Goal: Task Accomplishment & Management: Complete application form

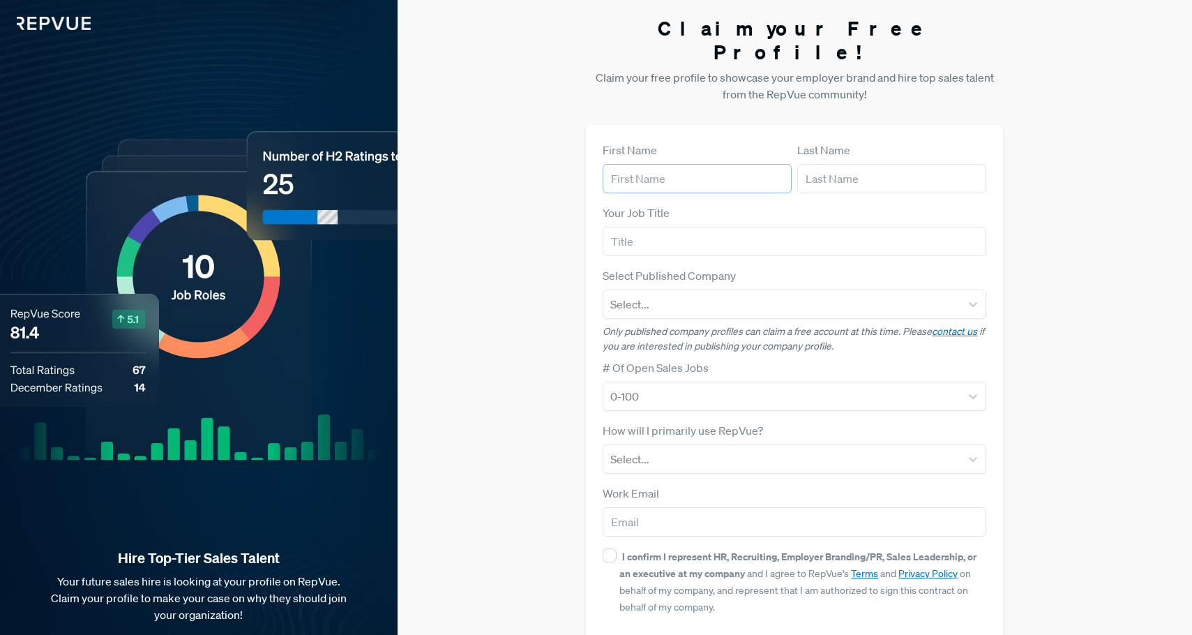
click at [656, 164] on input "text" at bounding box center [697, 178] width 189 height 29
type input "[PERSON_NAME]"
type input "Bostock"
click at [686, 227] on input "text" at bounding box center [795, 241] width 384 height 29
type input "unemployed"
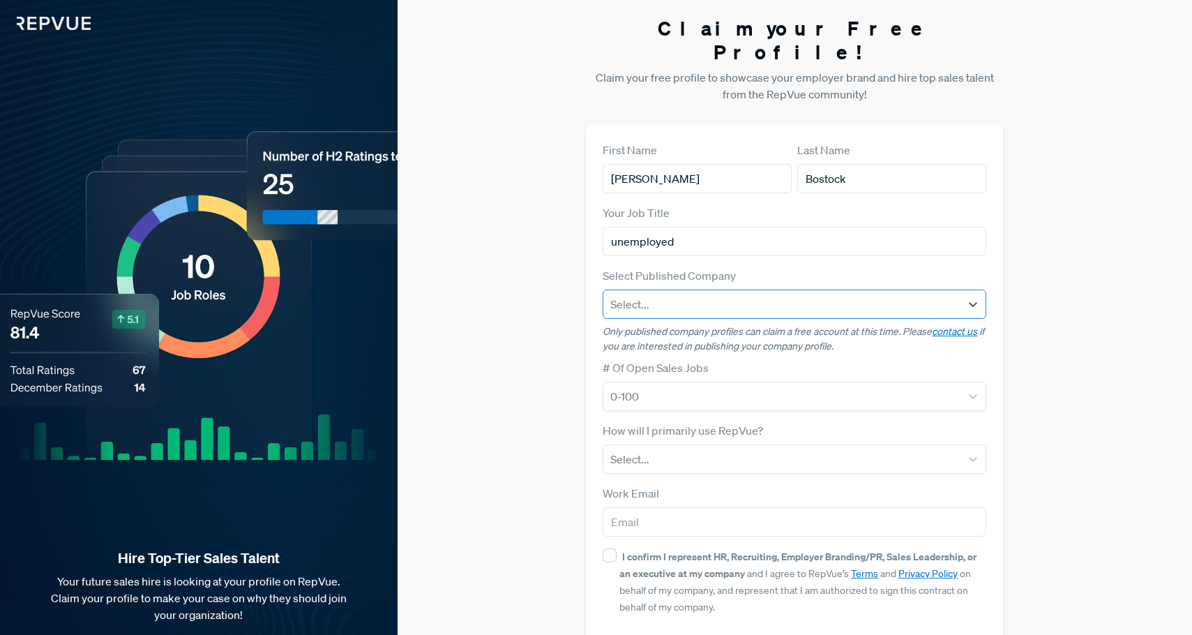
click at [696, 294] on div at bounding box center [781, 304] width 343 height 20
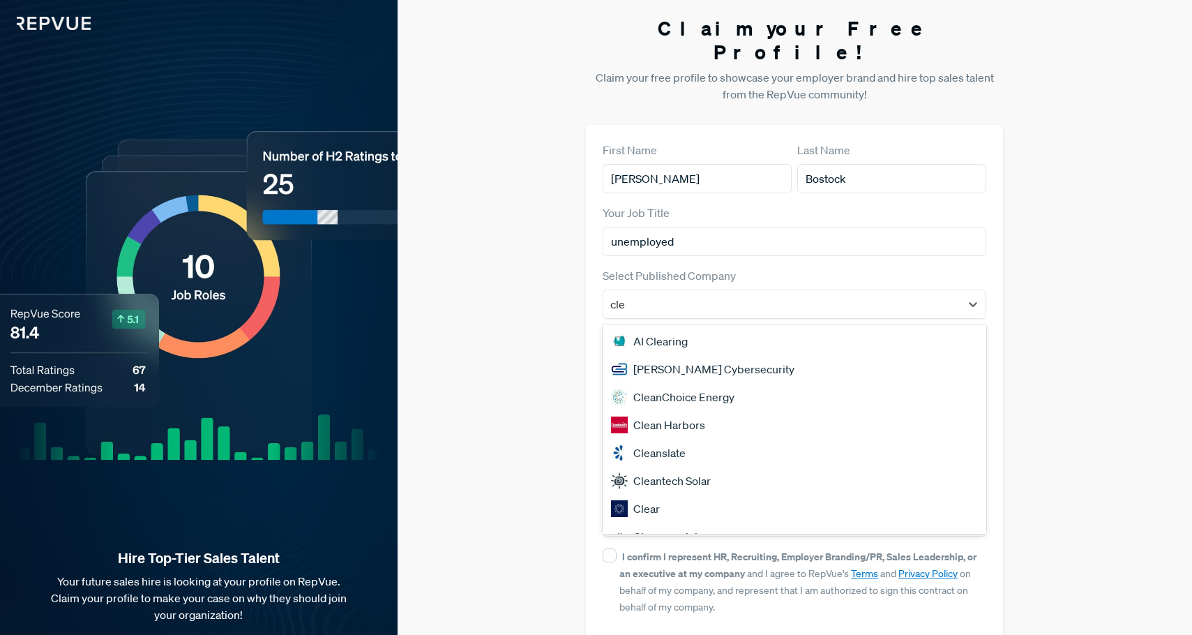
type input "[PERSON_NAME]"
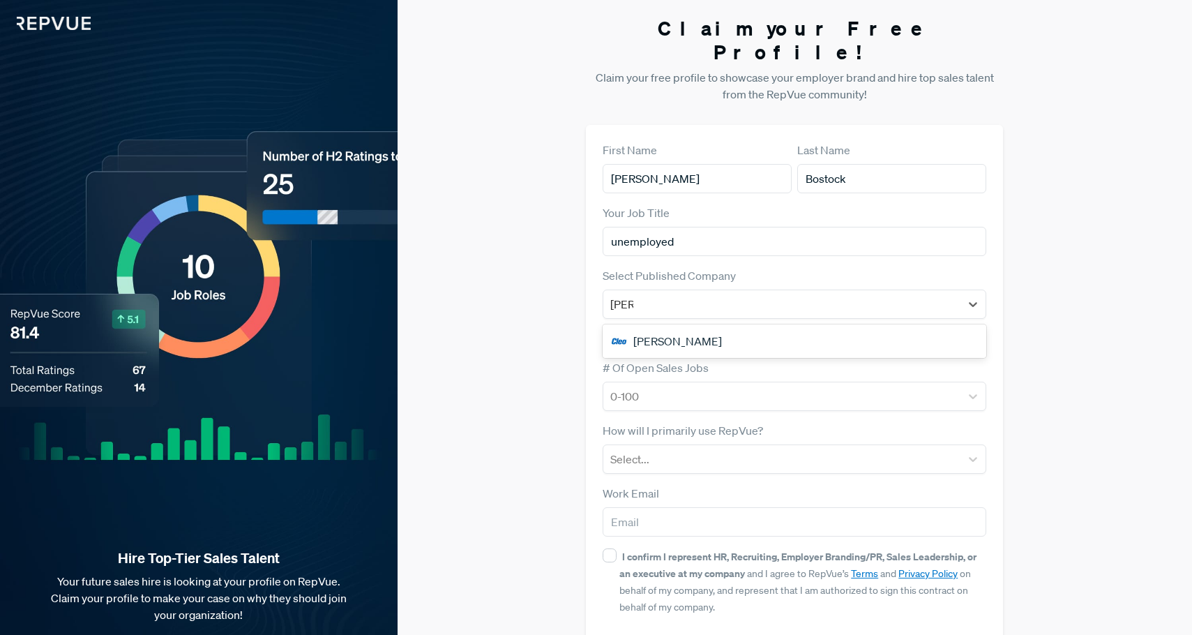
click at [733, 327] on div "[PERSON_NAME]" at bounding box center [795, 341] width 384 height 28
click at [695, 386] on div at bounding box center [781, 396] width 343 height 20
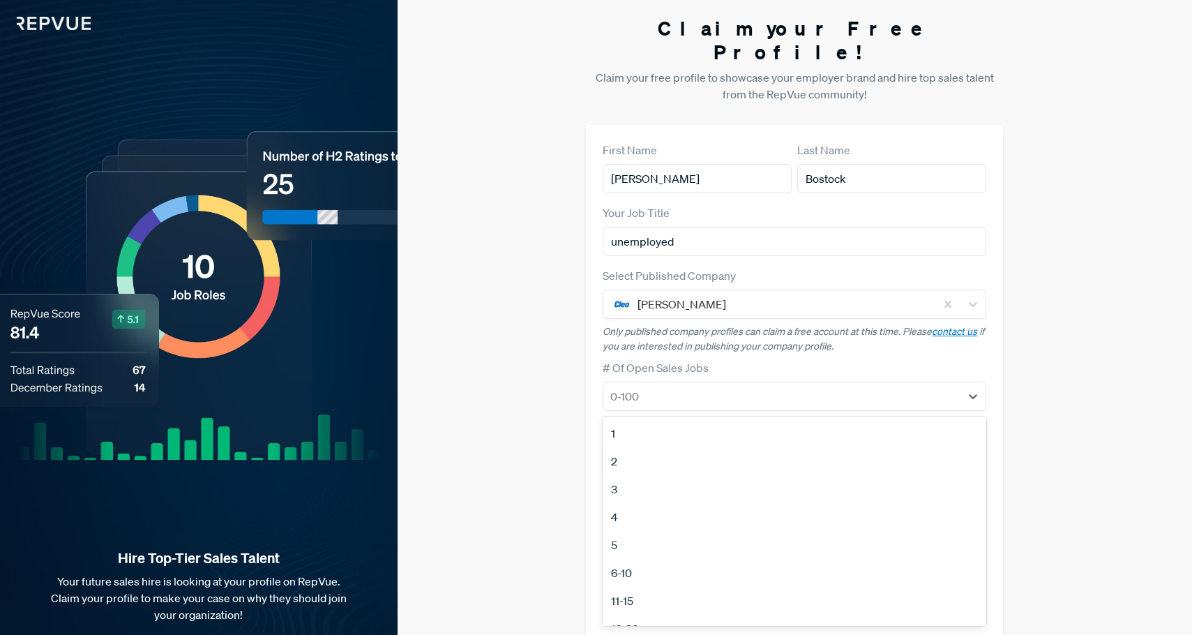
click at [635, 531] on div "5" at bounding box center [795, 545] width 384 height 28
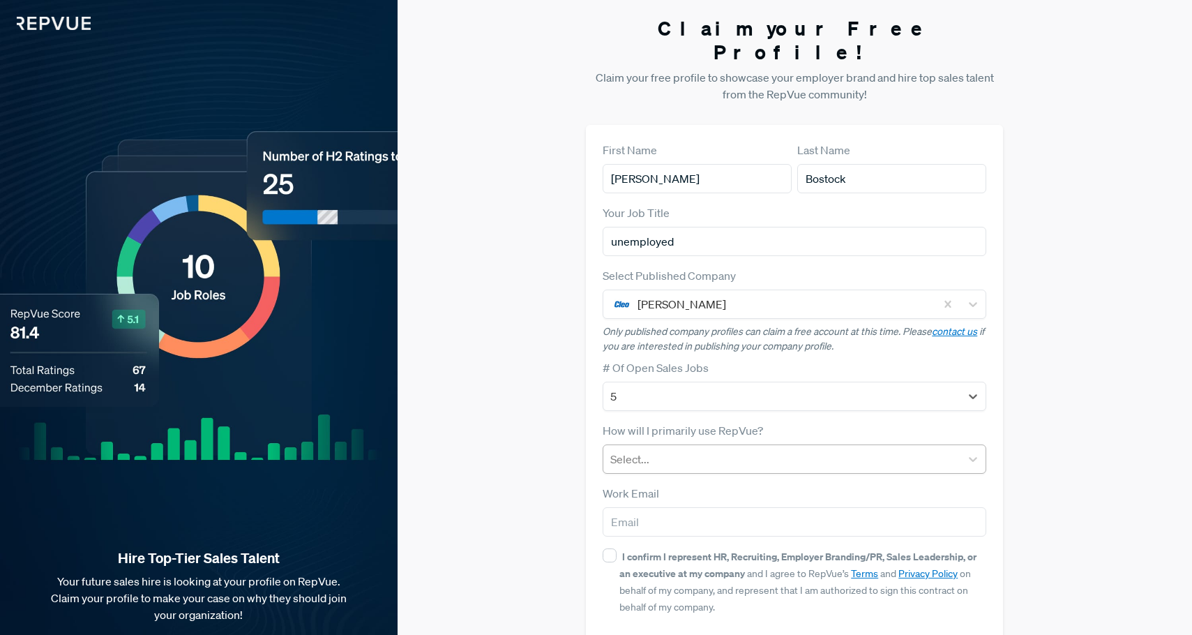
scroll to position [43, 0]
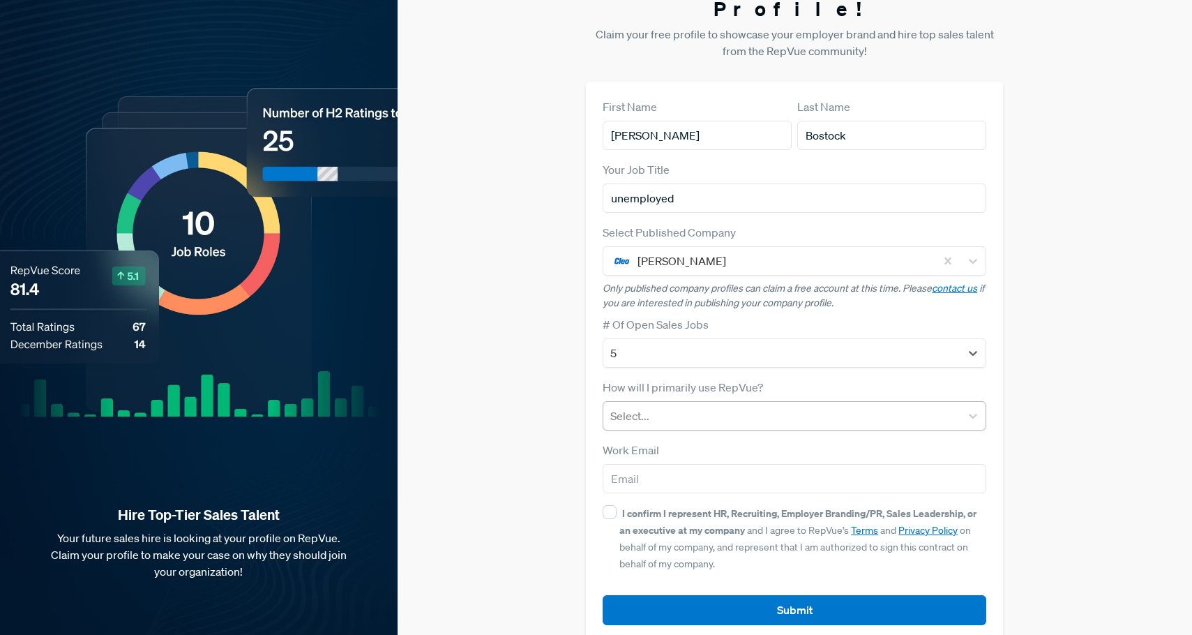
click at [692, 406] on div at bounding box center [781, 416] width 343 height 20
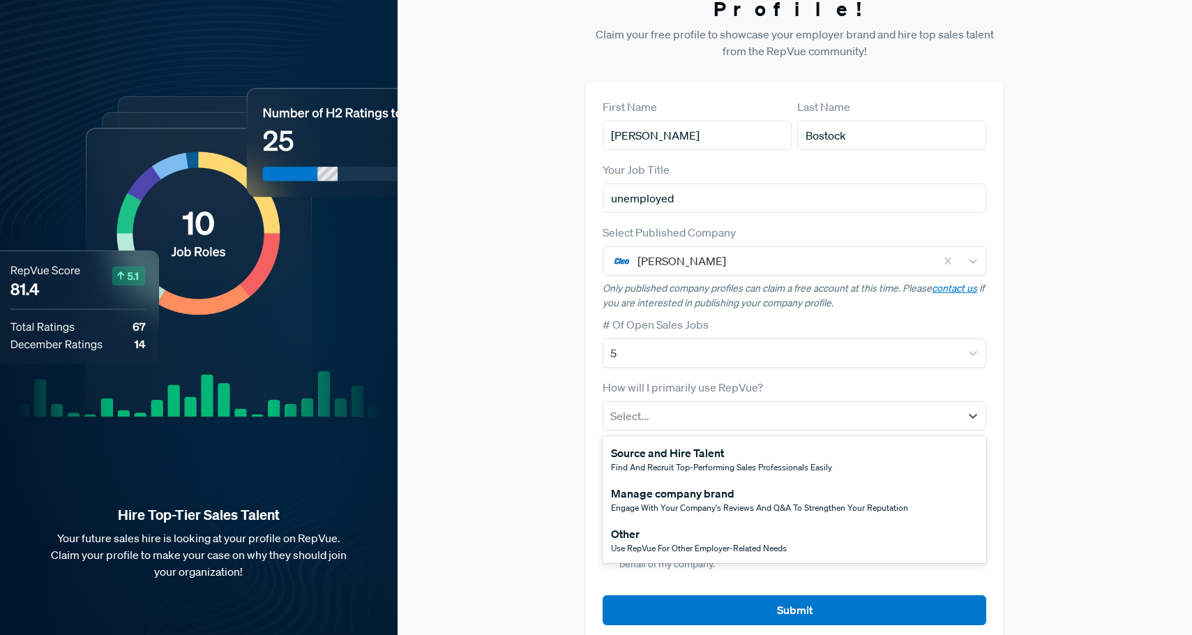
click at [666, 542] on span "Use RepVue for other employer-related needs" at bounding box center [699, 548] width 176 height 12
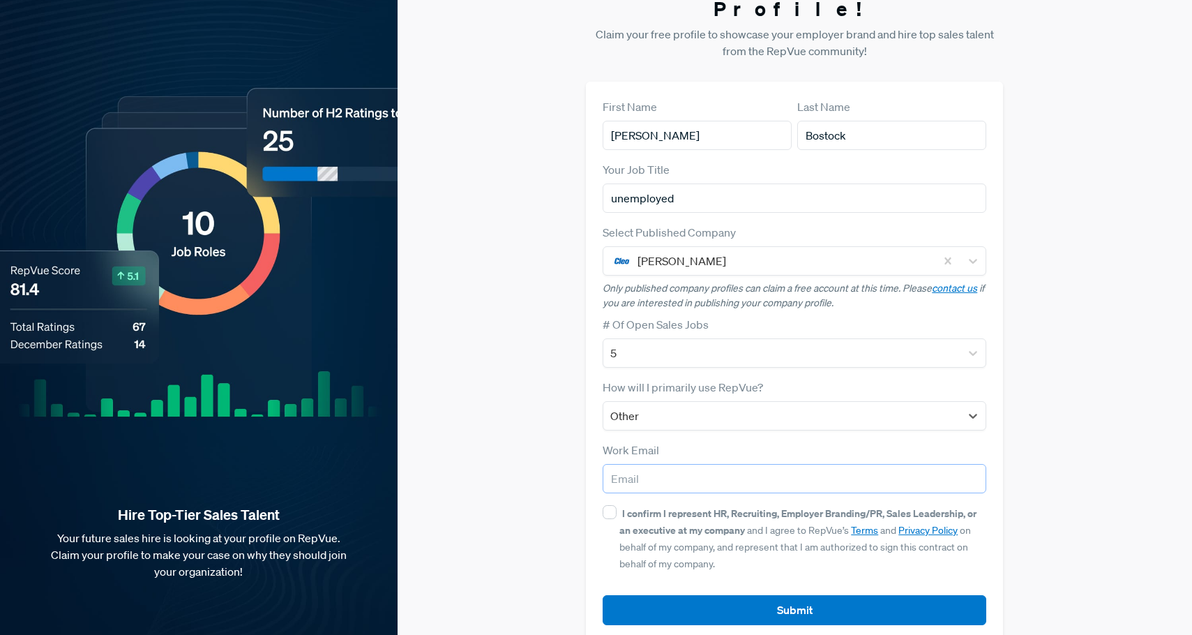
click at [690, 464] on input "email" at bounding box center [795, 478] width 384 height 29
type input "[EMAIL_ADDRESS][DOMAIN_NAME]"
click at [610, 505] on input "I confirm I represent HR, Recruiting, Employer Branding/PR, Sales Leadership, o…" at bounding box center [610, 512] width 14 height 14
click at [608, 505] on input "I confirm I represent HR, Recruiting, Employer Branding/PR, Sales Leadership, o…" at bounding box center [610, 512] width 14 height 14
checkbox input "false"
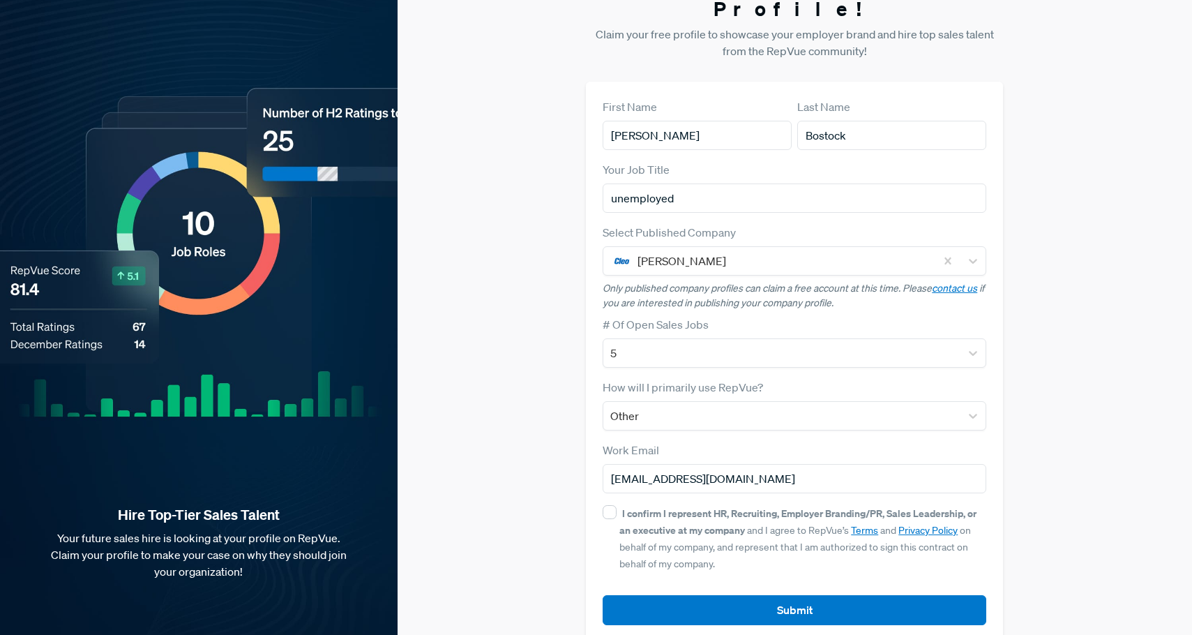
click at [523, 412] on div "Claim your Free Profile! Claim your free profile to showcase your employer bran…" at bounding box center [795, 308] width 795 height 702
click at [534, 74] on div "Claim your Free Profile! Claim your free profile to showcase your employer bran…" at bounding box center [795, 308] width 795 height 702
